Goal: Navigation & Orientation: Find specific page/section

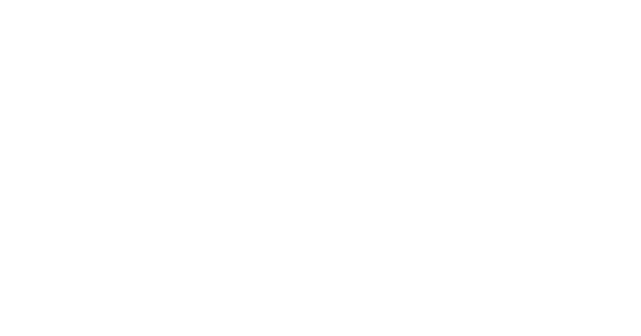
type input "elgu"
